Goal: Task Accomplishment & Management: Complete application form

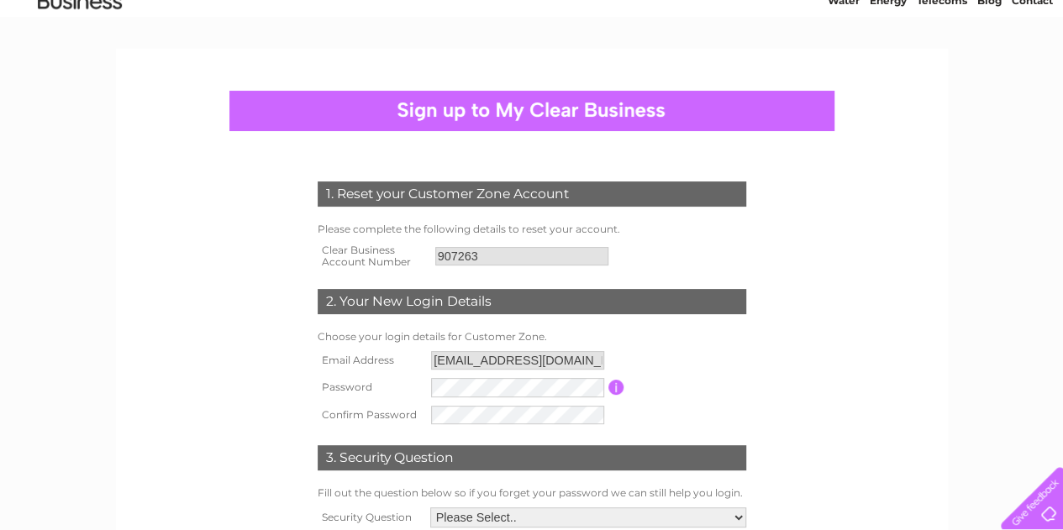
scroll to position [82, 0]
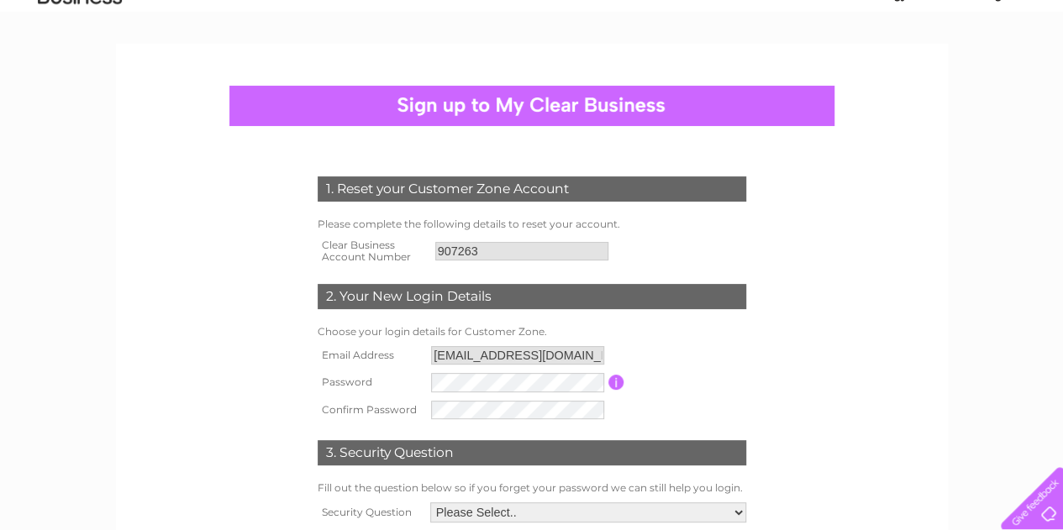
click at [769, 360] on div "1. Reset your Customer Zone Account Please complete the following details to re…" at bounding box center [531, 377] width 506 height 435
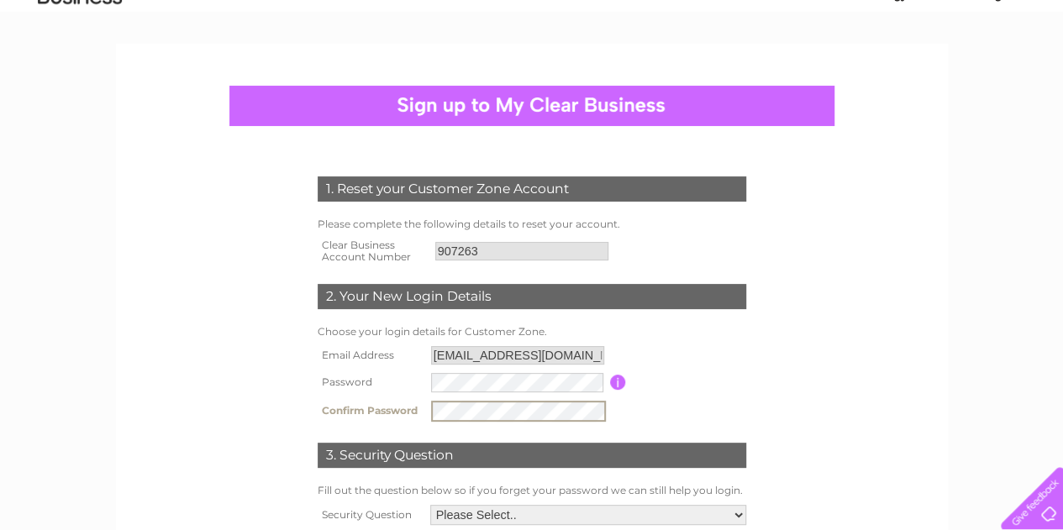
scroll to position [99, 0]
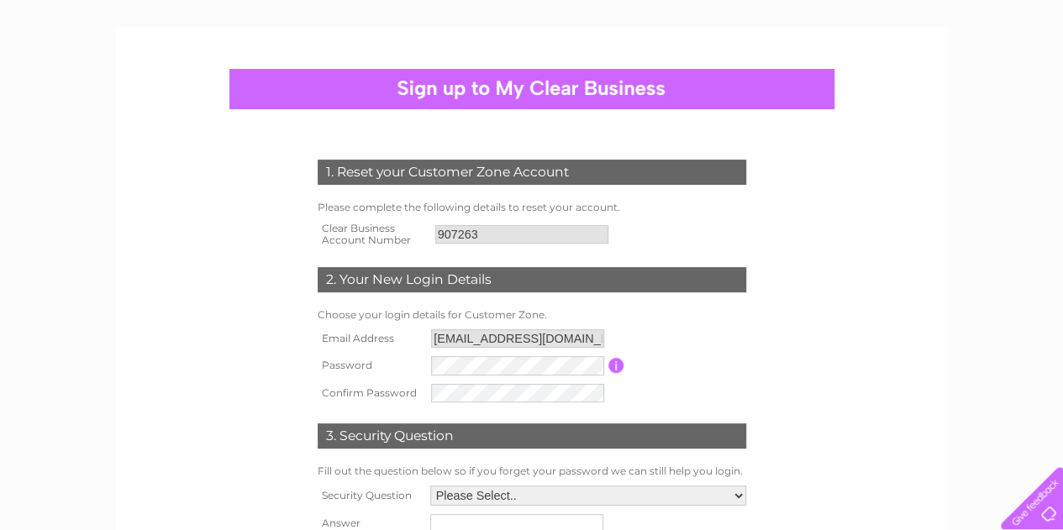
click at [843, 318] on form "1. Reset your Customer Zone Account Please complete the following details to re…" at bounding box center [532, 368] width 800 height 485
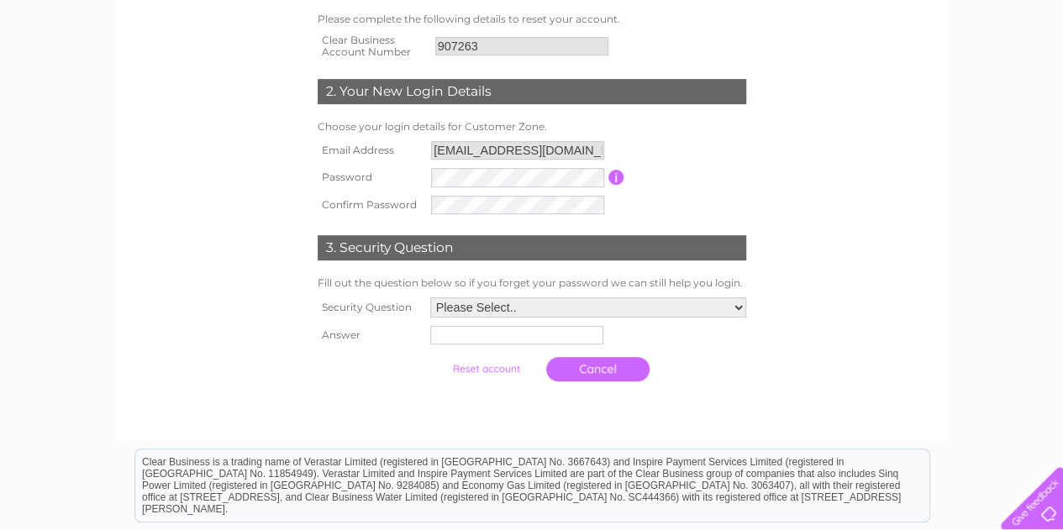
scroll to position [287, 0]
click at [652, 307] on select "Please Select.. In what town or city was your first job? In what town or city d…" at bounding box center [586, 308] width 317 height 22
select select "1"
click at [428, 298] on select "Please Select.. In what town or city was your first job? In what town or city d…" at bounding box center [586, 308] width 317 height 22
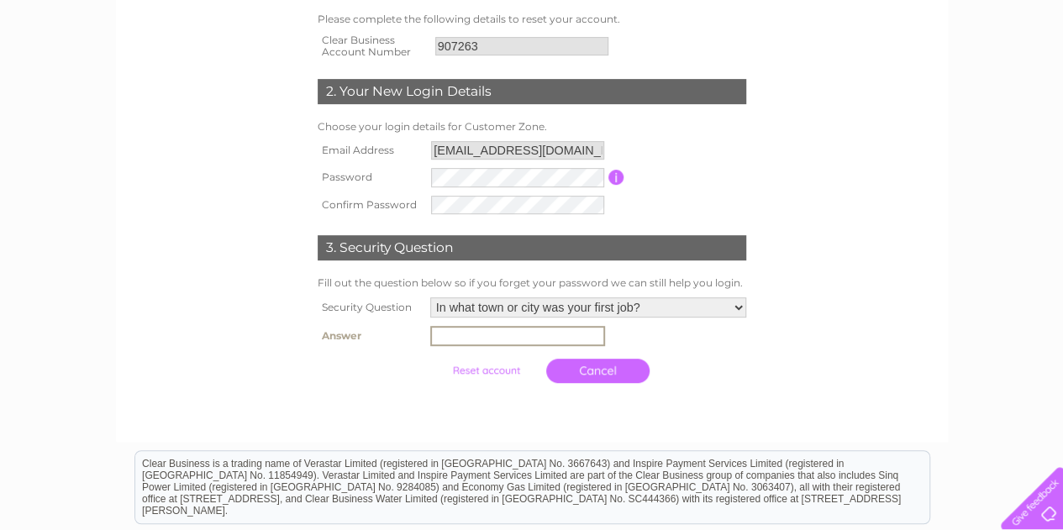
click at [504, 344] on input "text" at bounding box center [517, 336] width 175 height 20
type input "Glasgow"
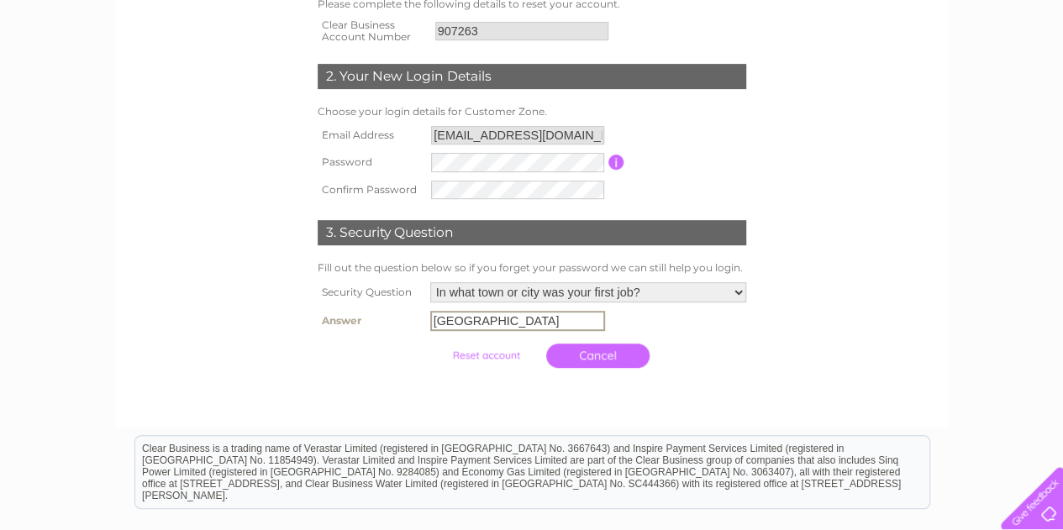
scroll to position [306, 0]
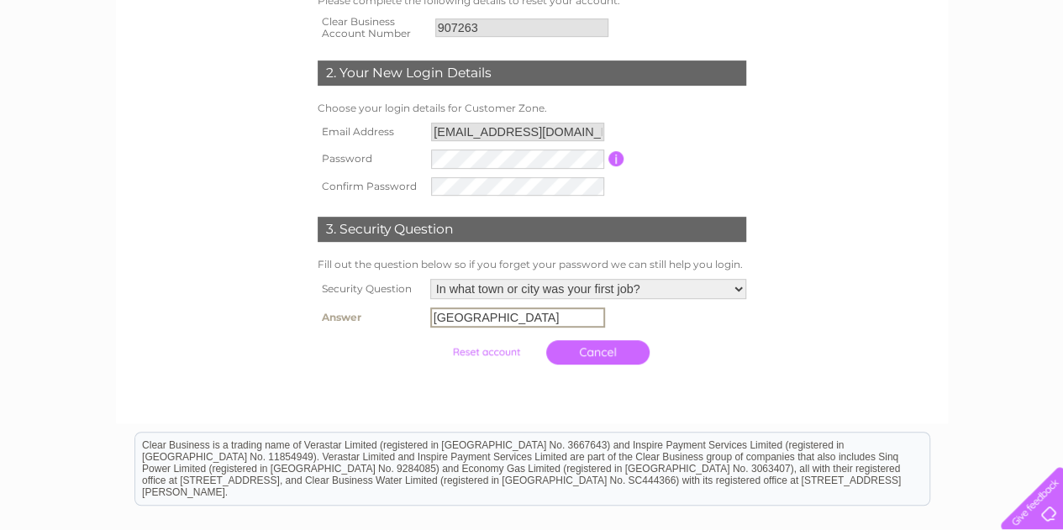
click at [751, 430] on html "Clear Business is a trading name of Verastar Limited (registered in [GEOGRAPHIC…" at bounding box center [531, 477] width 1063 height 108
click at [501, 349] on input "submit" at bounding box center [485, 350] width 103 height 24
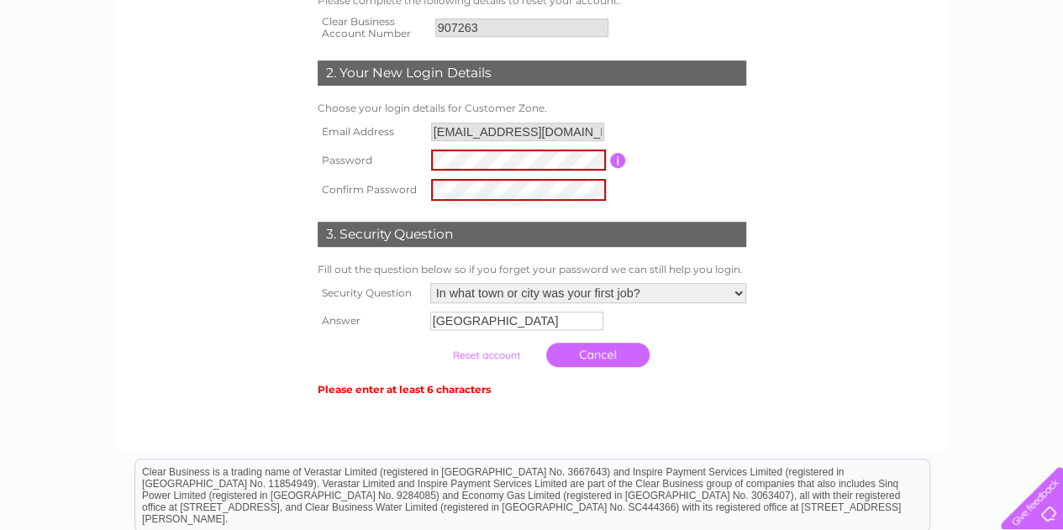
click at [807, 134] on form "1. Reset your Customer Zone Account Please complete the following details to re…" at bounding box center [532, 176] width 800 height 514
click at [707, 228] on div "3. Security Question" at bounding box center [531, 234] width 428 height 25
click at [491, 357] on input "submit" at bounding box center [485, 356] width 103 height 24
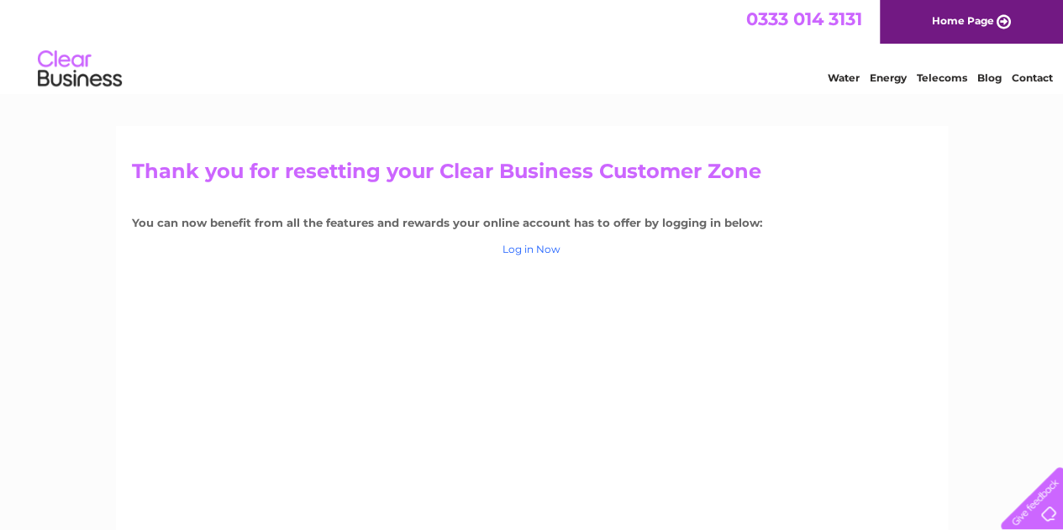
click at [548, 248] on link "Log in Now" at bounding box center [531, 249] width 58 height 13
